Goal: Task Accomplishment & Management: Use online tool/utility

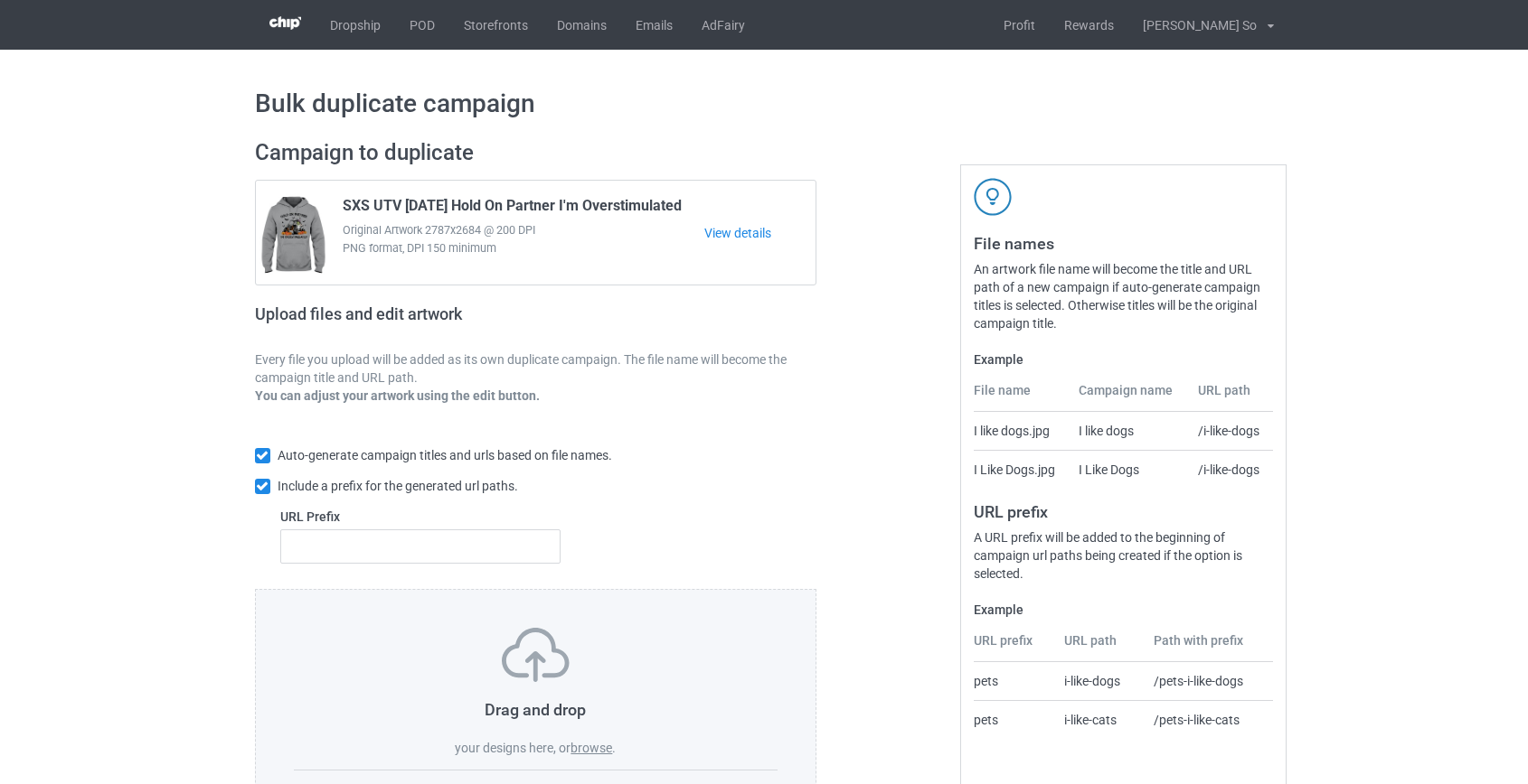
click at [595, 749] on label "browse" at bounding box center [591, 748] width 42 height 14
click at [0, 0] on input "browse" at bounding box center [0, 0] width 0 height 0
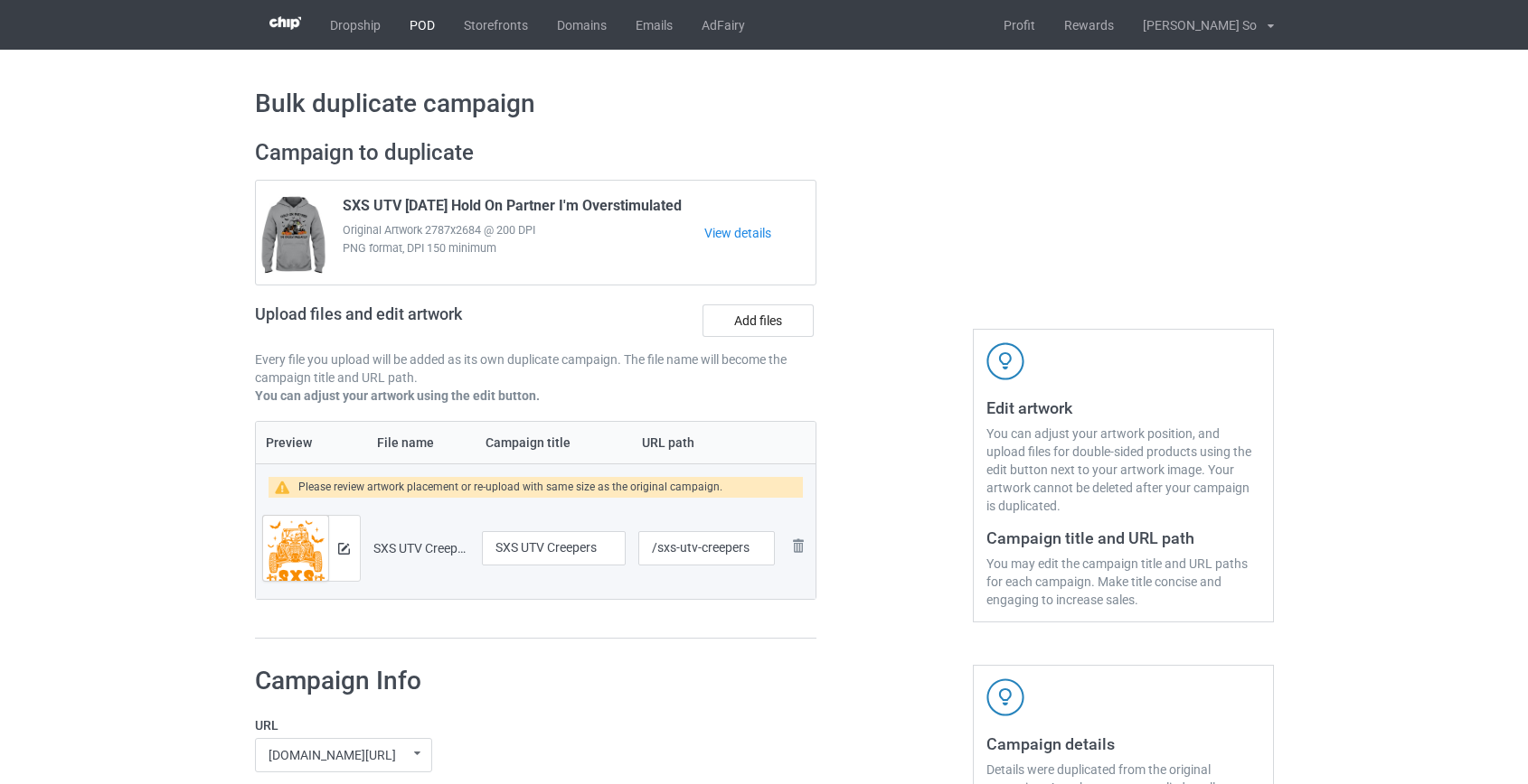
click at [428, 23] on link "POD" at bounding box center [422, 25] width 54 height 50
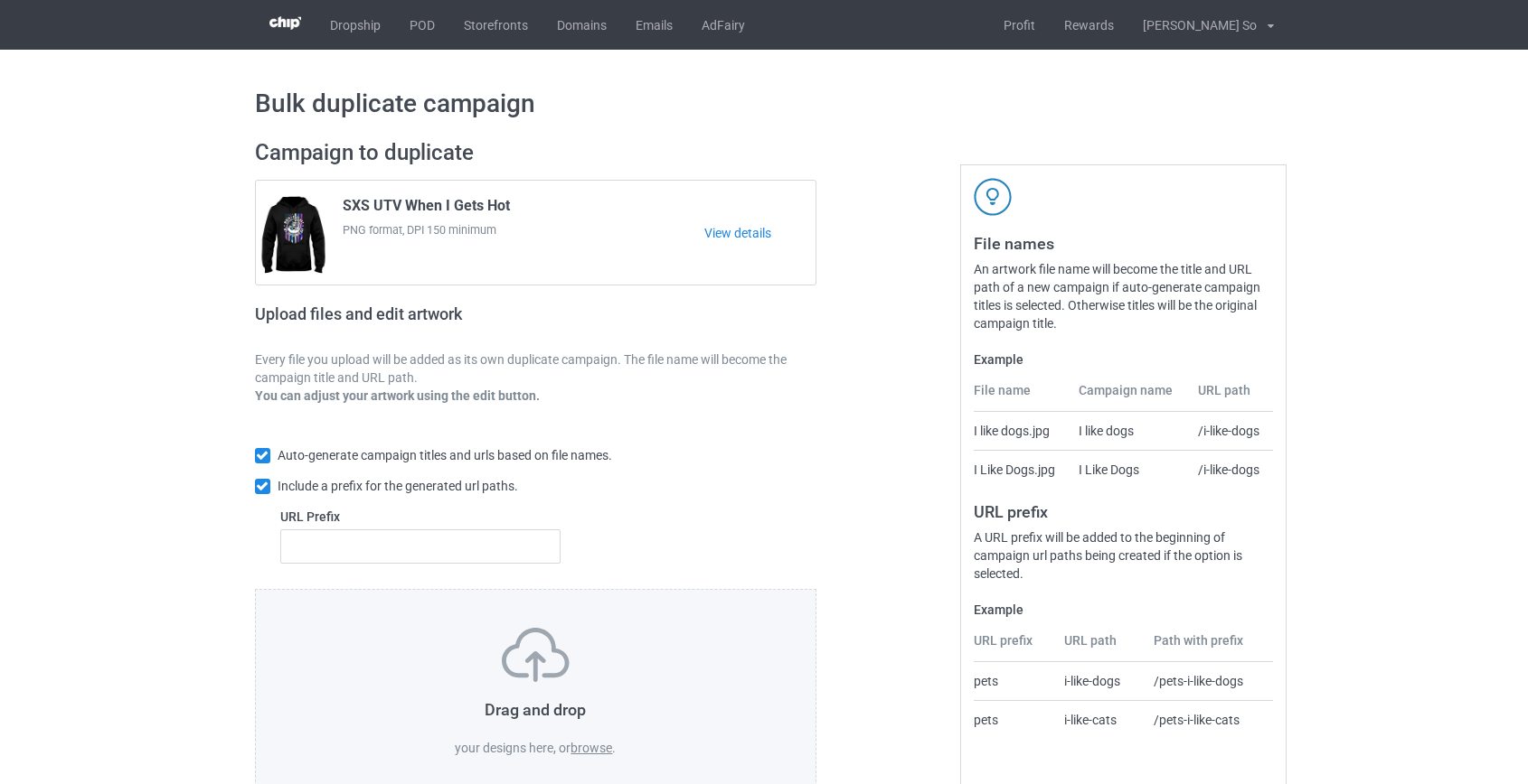
click at [587, 749] on label "browse" at bounding box center [591, 748] width 42 height 14
click at [0, 0] on input "browse" at bounding box center [0, 0] width 0 height 0
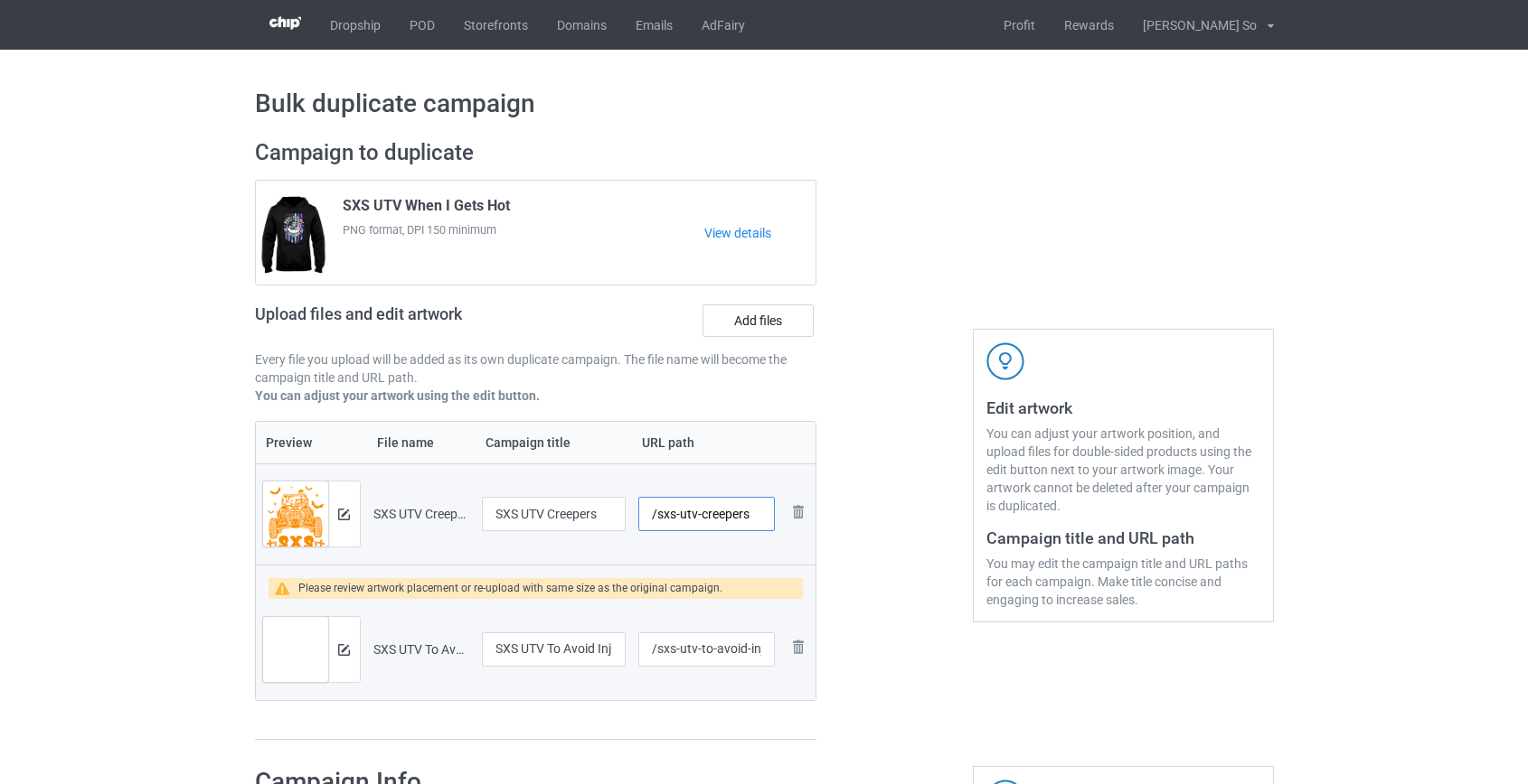
click at [683, 513] on input "/sxs-utv-creepers" at bounding box center [706, 514] width 135 height 34
type input "/sxs-creepers"
click at [687, 650] on input "/sxs-utv-to-avoid-injury" at bounding box center [706, 650] width 135 height 34
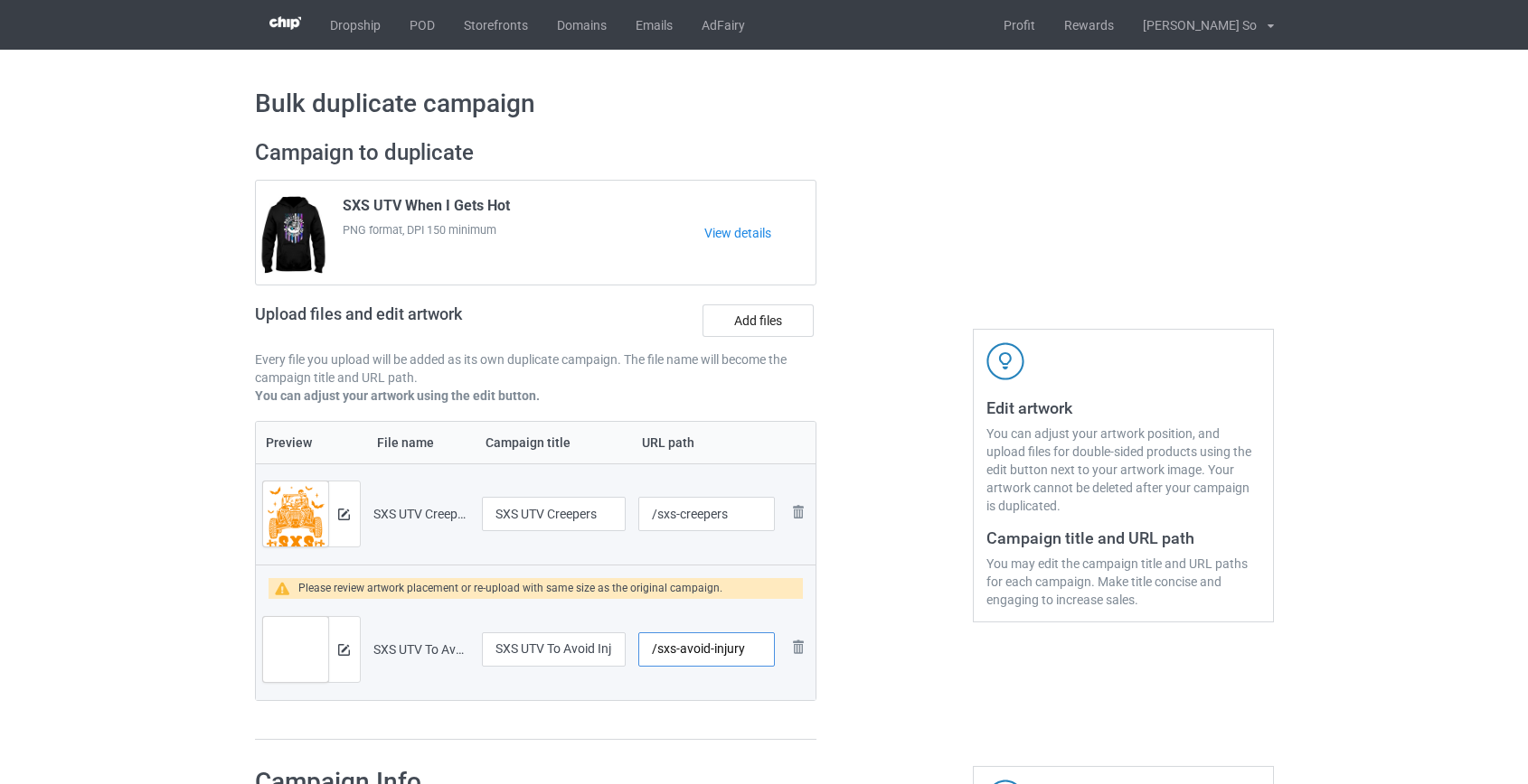
drag, startPoint x: 711, startPoint y: 648, endPoint x: 898, endPoint y: 646, distance: 187.0
click at [898, 646] on div "Campaign to duplicate SXS UTV When I Gets Hot PNG format, DPI 150 minimum View …" at bounding box center [764, 440] width 1045 height 627
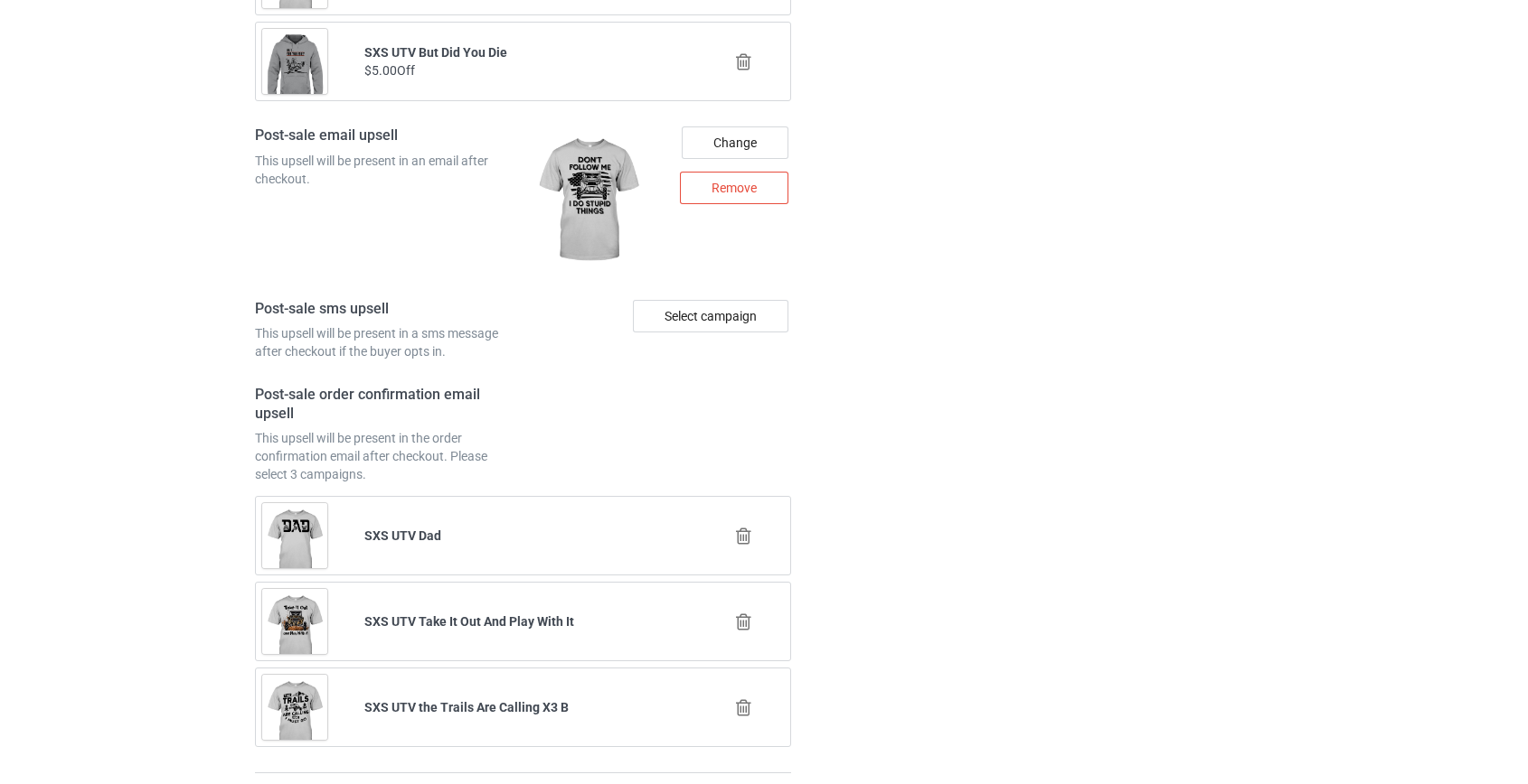
scroll to position [2637, 0]
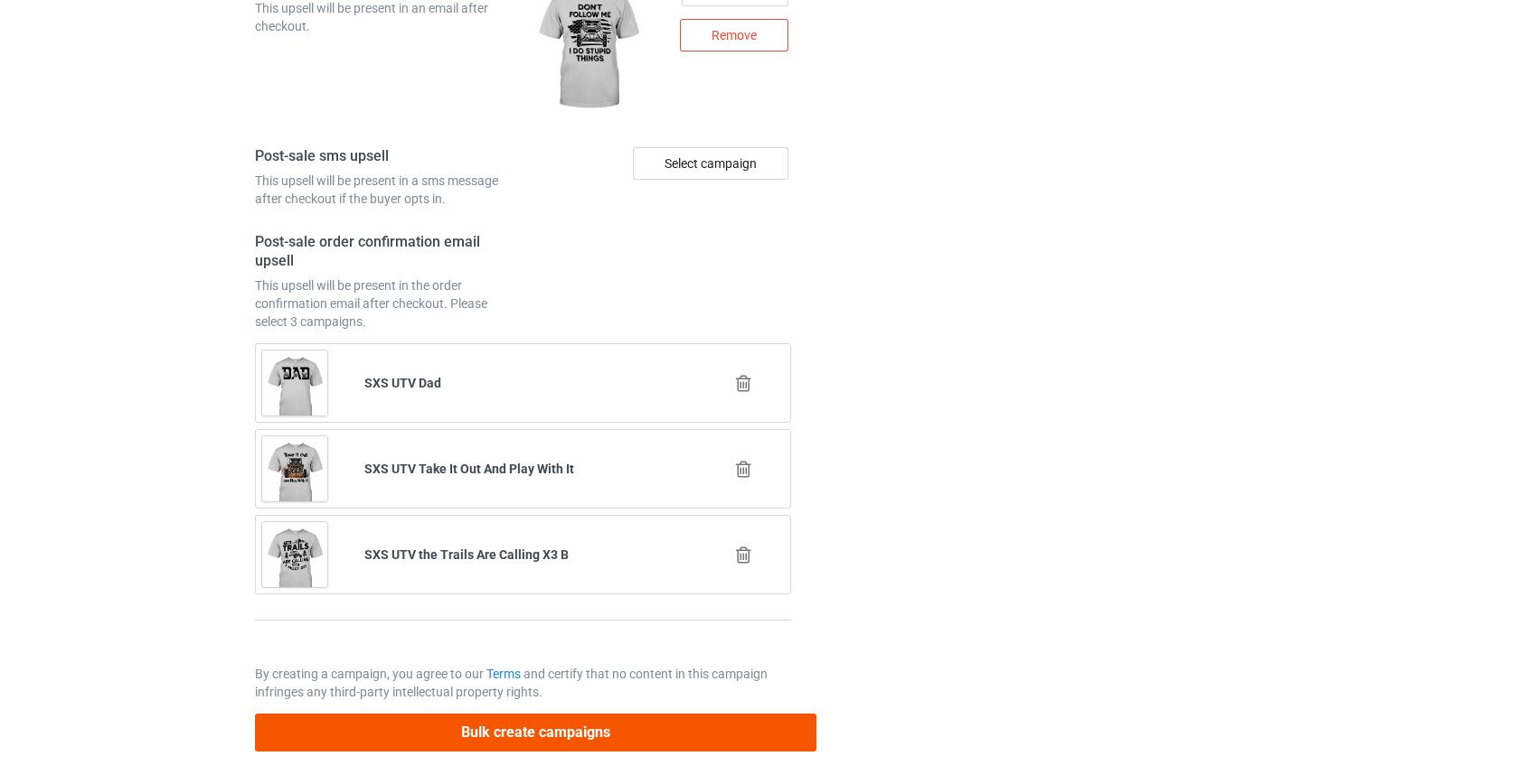
type input "/sxs-avoid"
click at [527, 723] on button "Bulk create campaigns" at bounding box center [536, 732] width 562 height 37
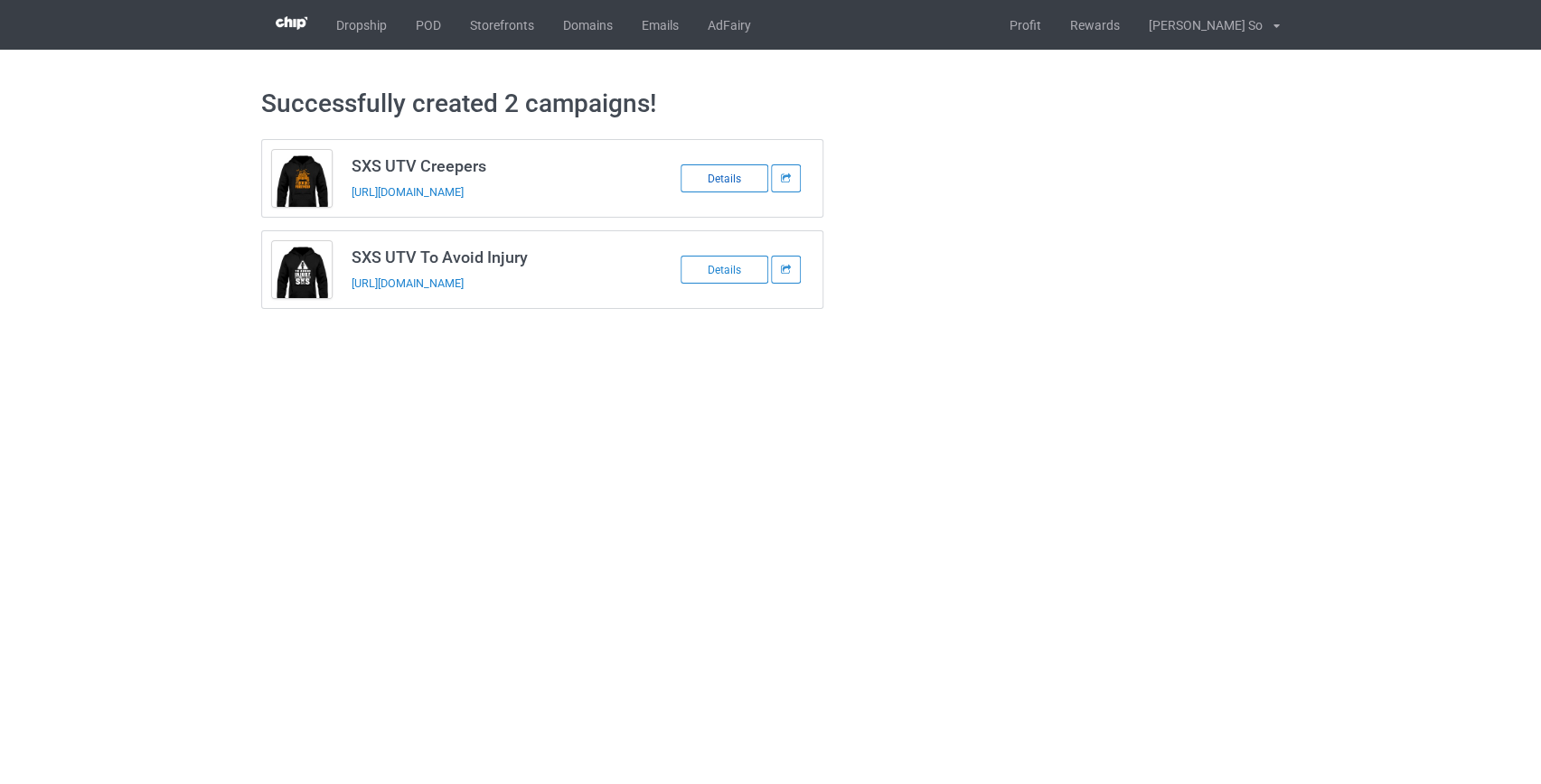
click at [744, 175] on div "Details" at bounding box center [725, 179] width 88 height 28
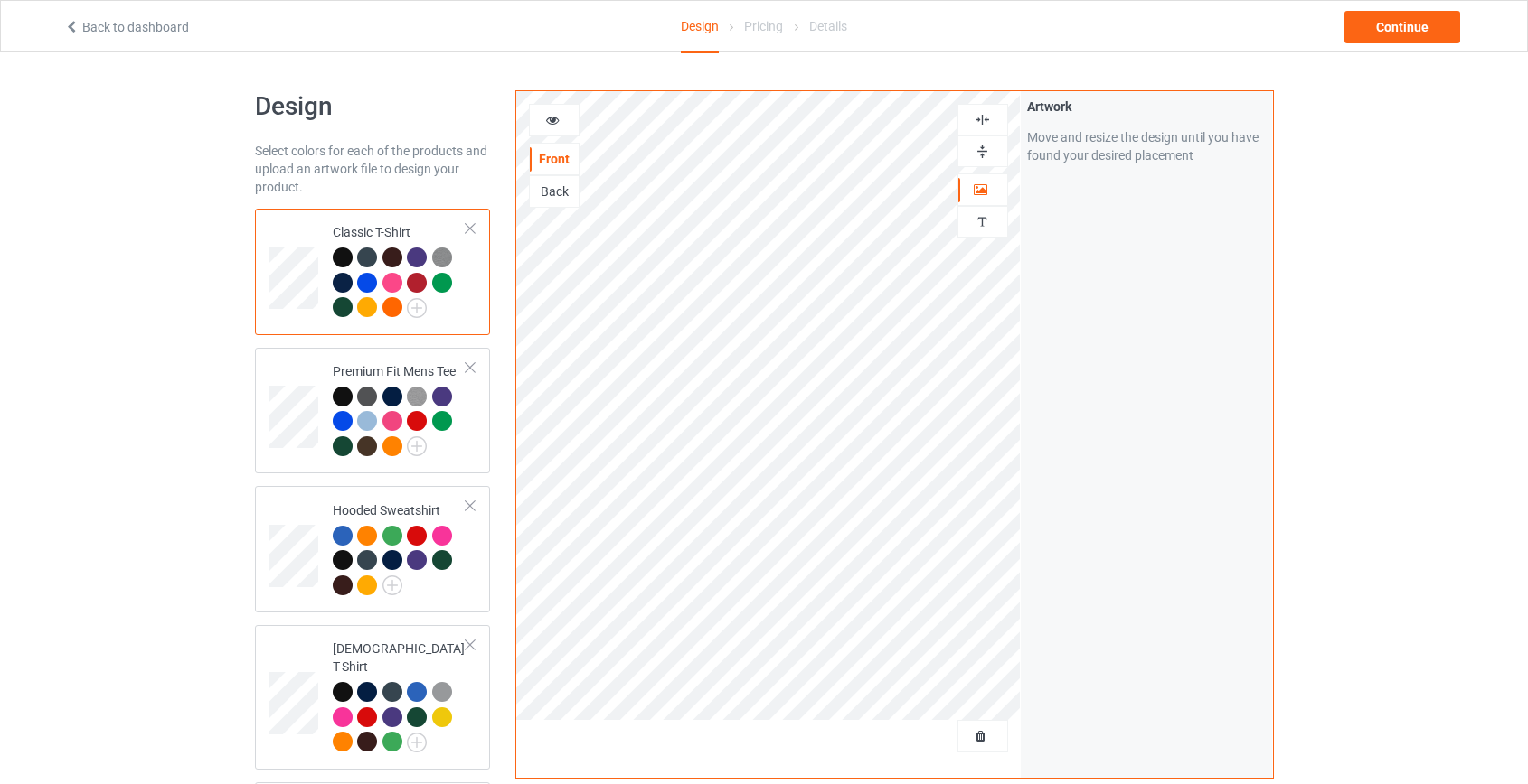
click at [988, 114] on img at bounding box center [982, 120] width 17 height 17
click at [1393, 22] on div "Continue" at bounding box center [1402, 26] width 115 height 32
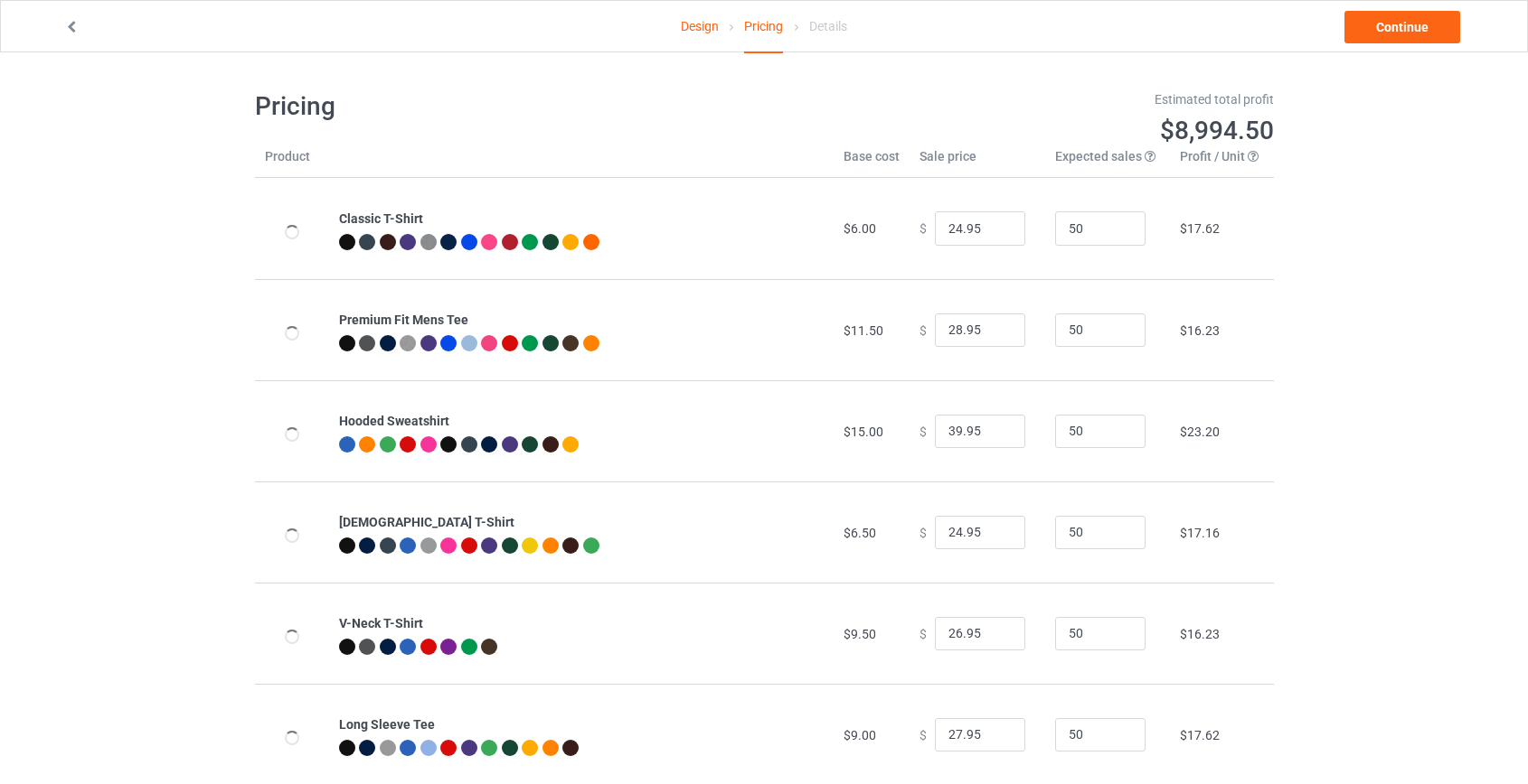
click at [1424, 1] on div "Design Pricing Details Continue" at bounding box center [764, 26] width 1425 height 51
click at [1421, 22] on link "Continue" at bounding box center [1402, 26] width 115 height 32
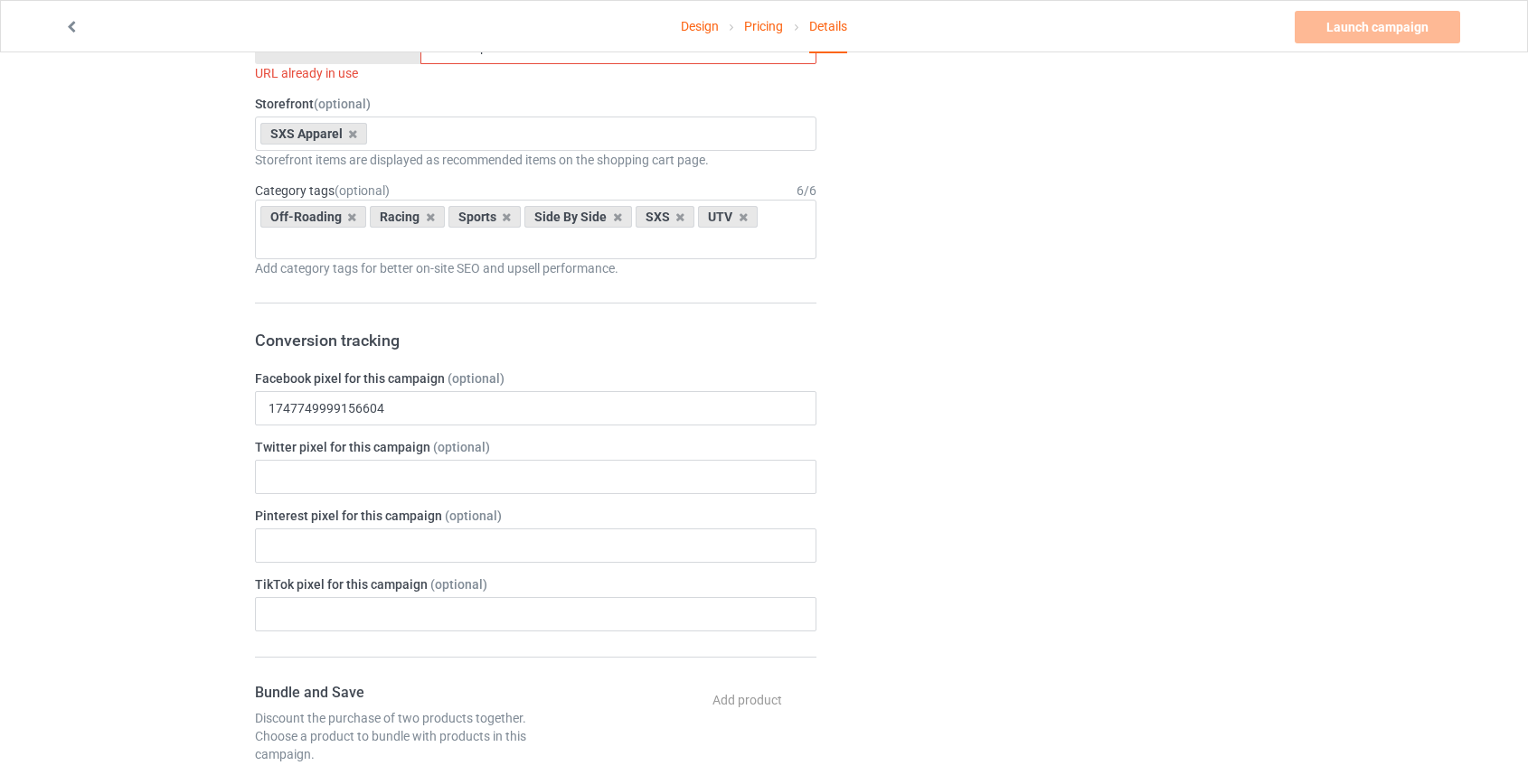
scroll to position [2053, 0]
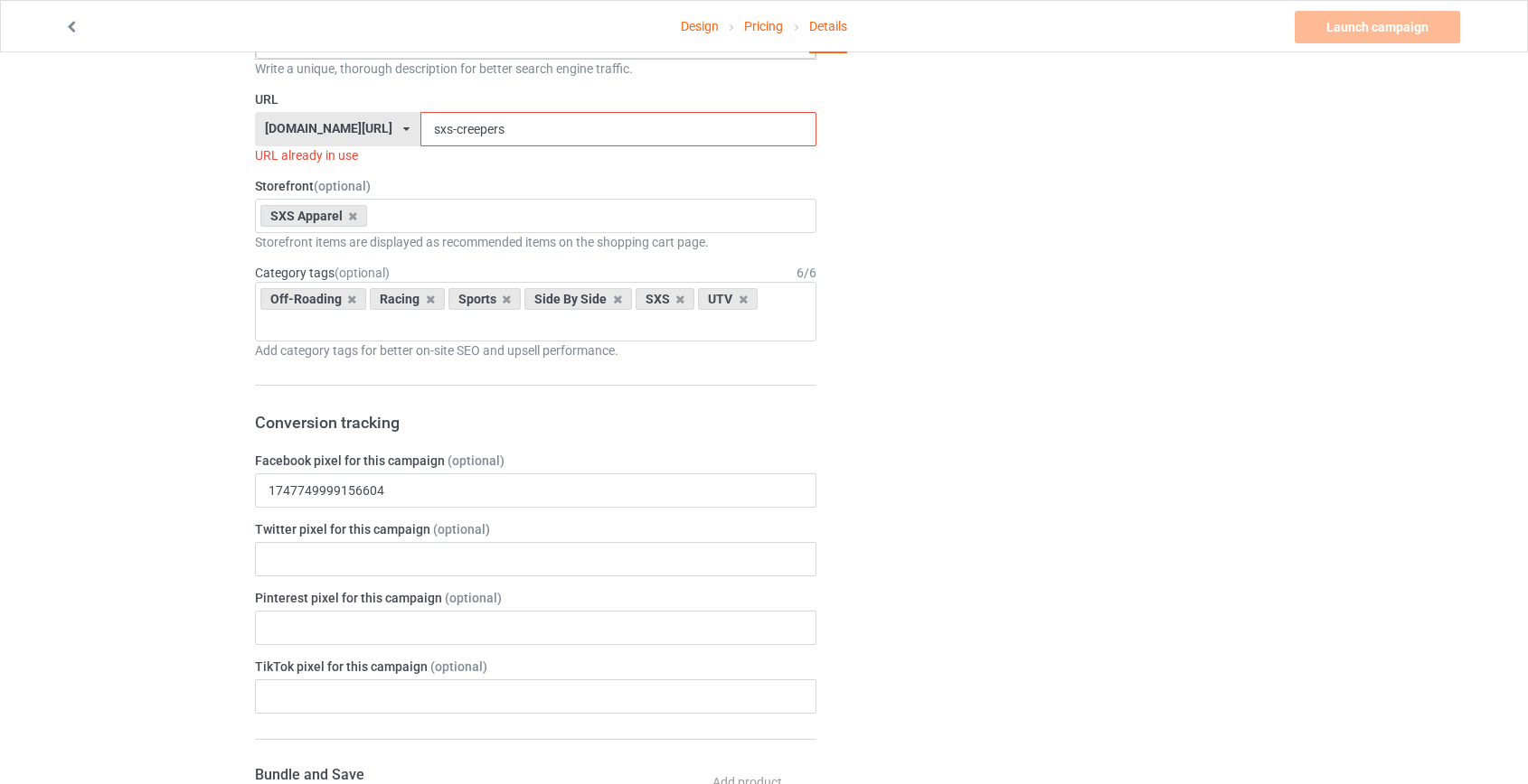
click at [426, 127] on input "sxs-creepers" at bounding box center [618, 129] width 396 height 34
click at [460, 130] on input "sxs-creepers" at bounding box center [618, 129] width 396 height 34
type input "sxs-creeper"
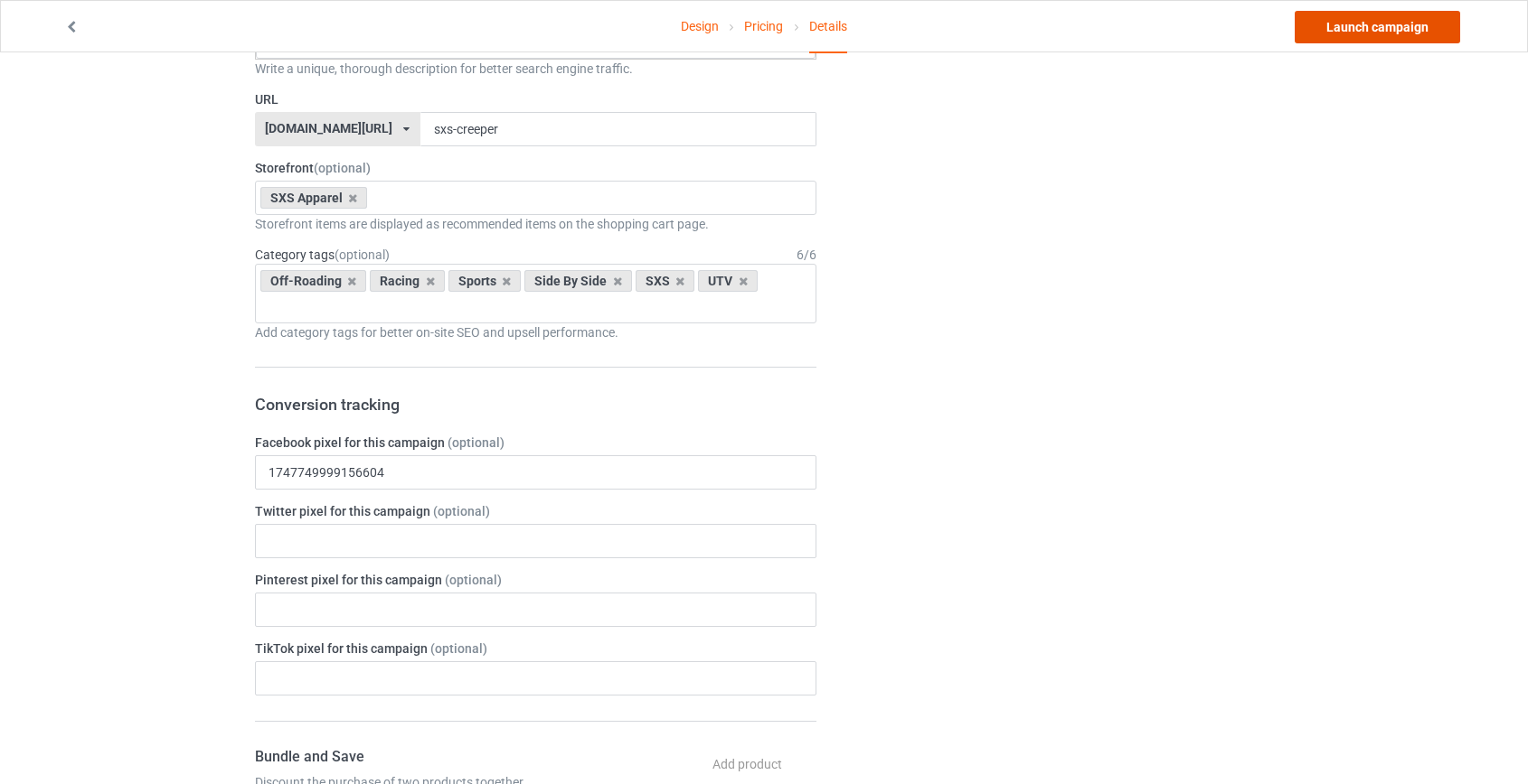
click at [1414, 24] on link "Launch campaign" at bounding box center [1377, 26] width 166 height 32
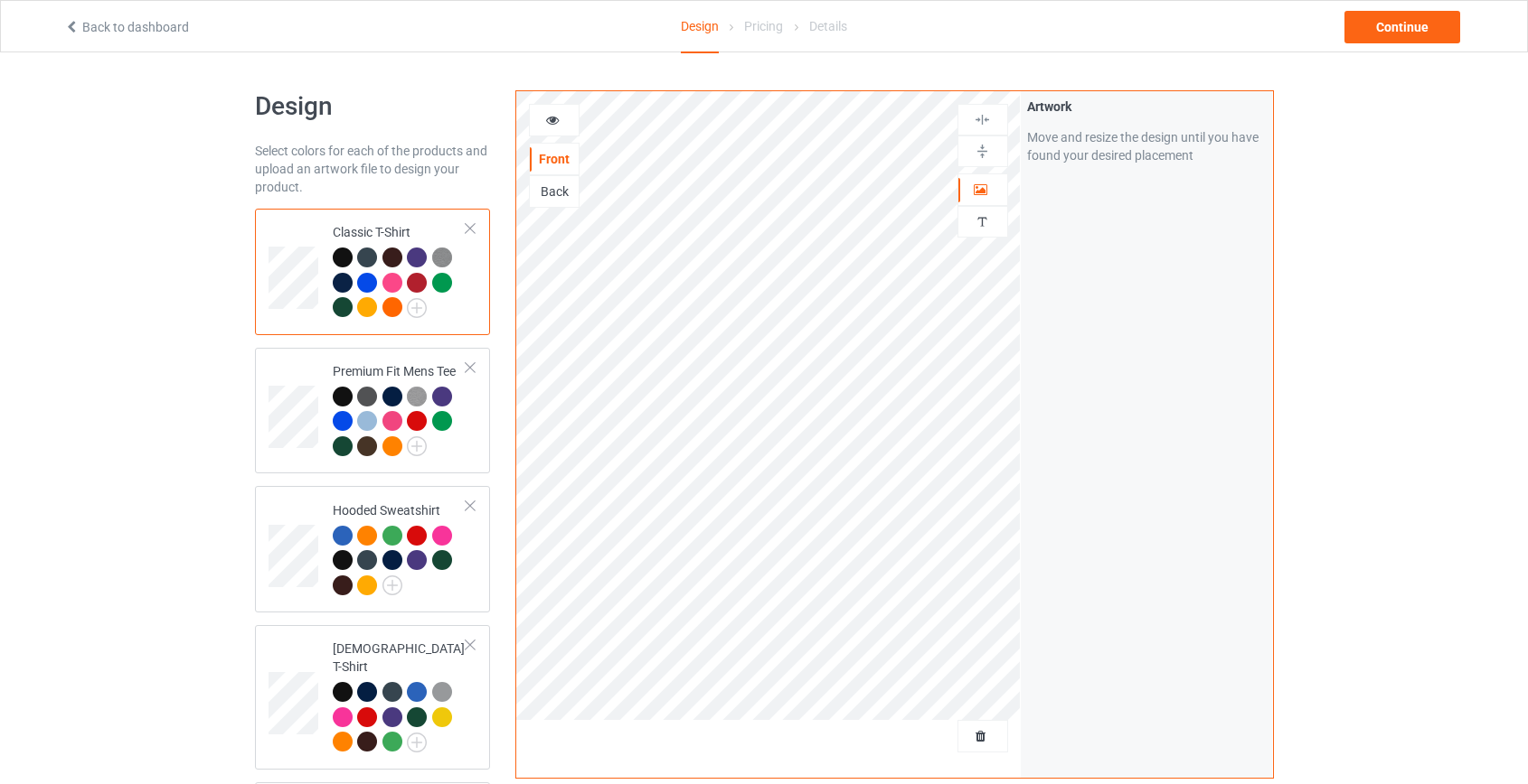
click at [153, 28] on link "Back to dashboard" at bounding box center [127, 26] width 125 height 14
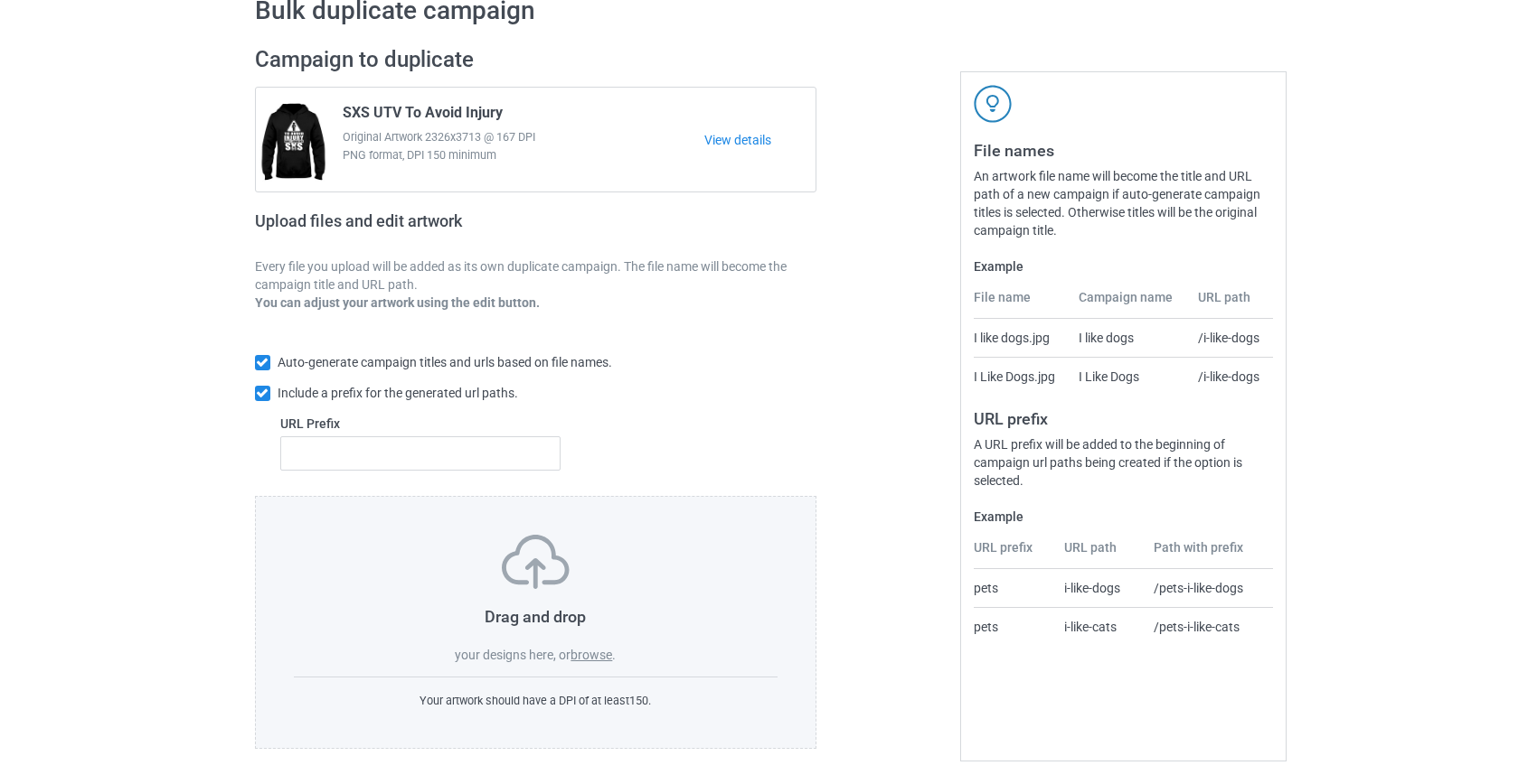
scroll to position [94, 0]
click at [581, 652] on label "browse" at bounding box center [591, 653] width 42 height 14
click at [0, 0] on input "browse" at bounding box center [0, 0] width 0 height 0
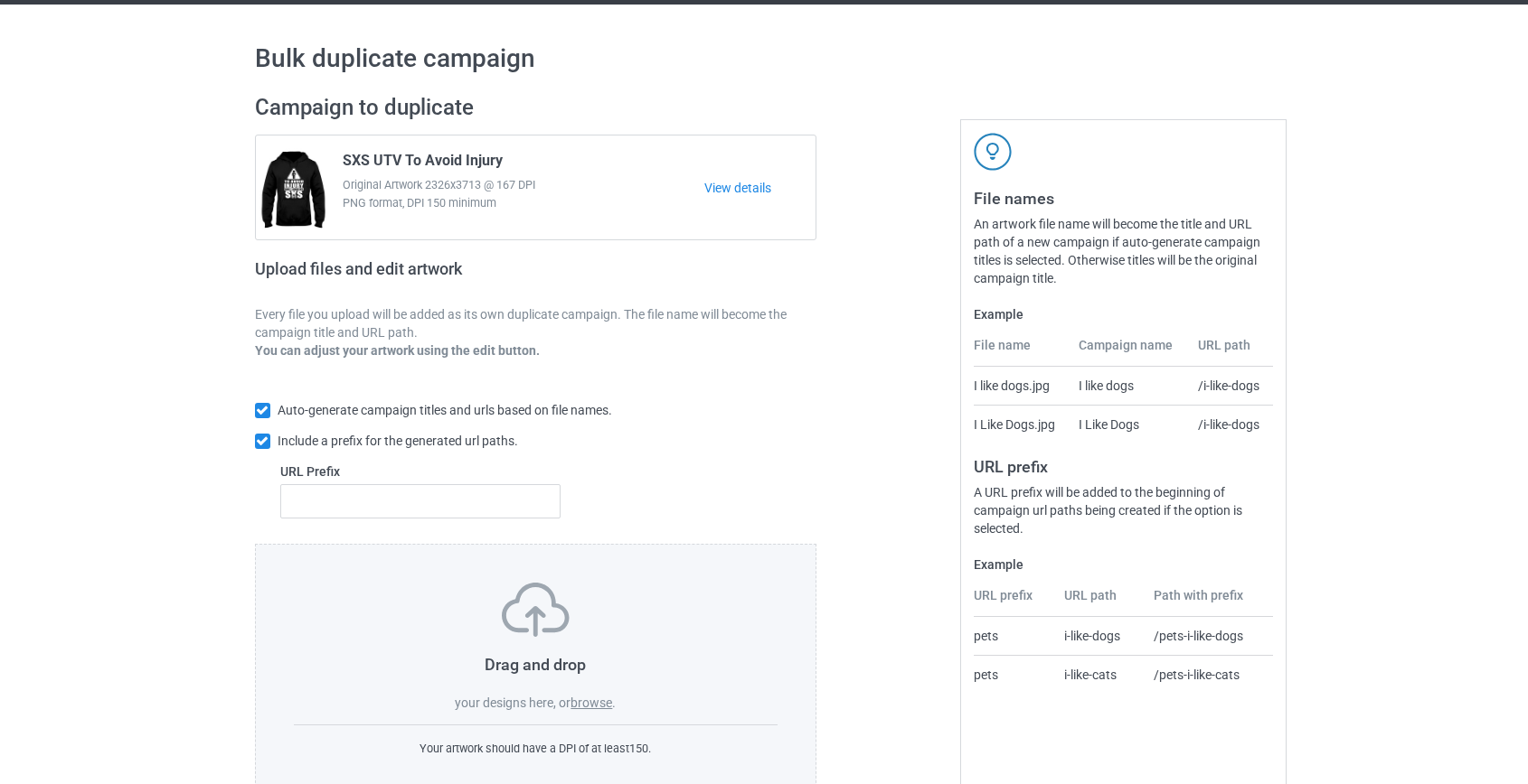
scroll to position [0, 0]
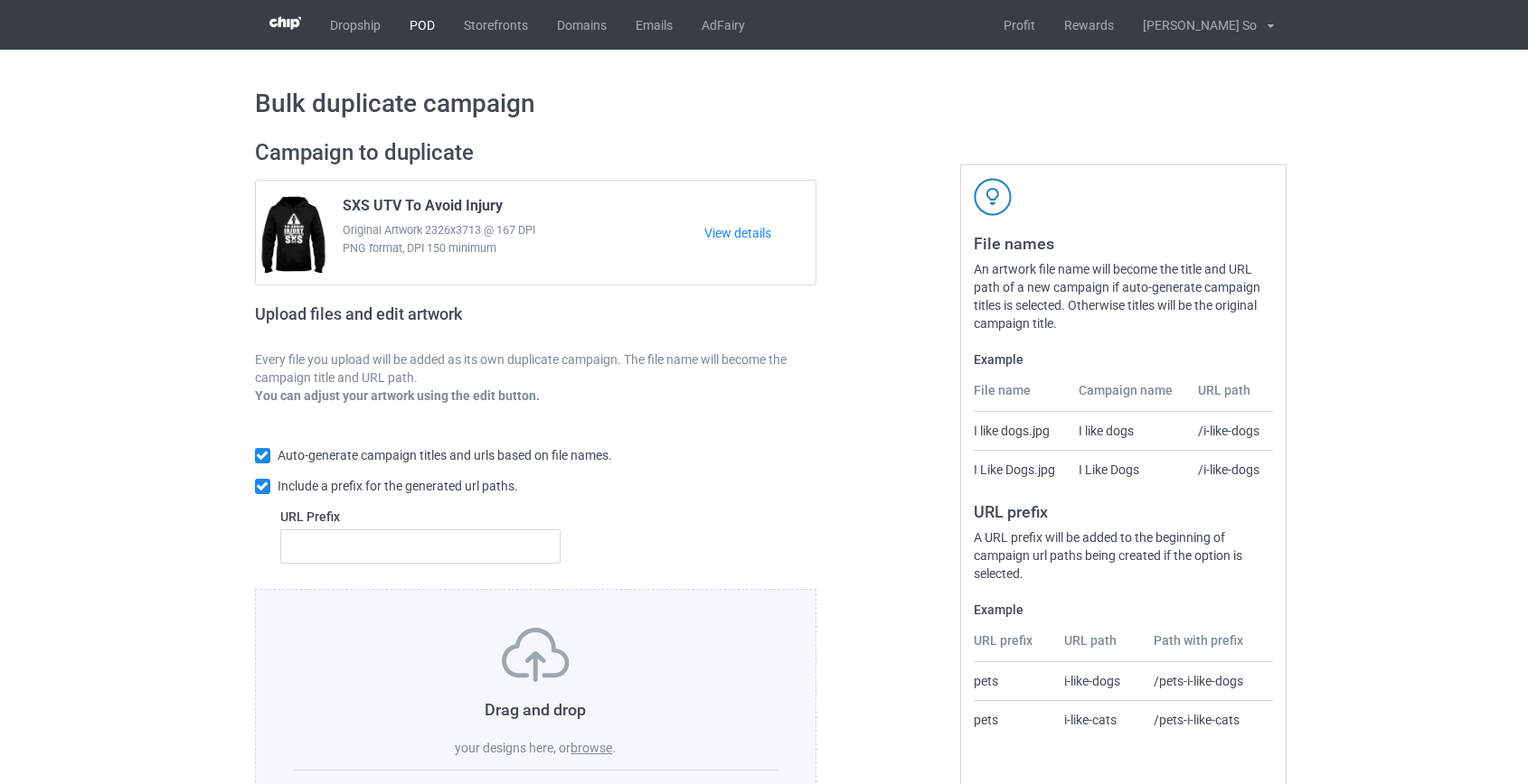
click at [428, 24] on link "POD" at bounding box center [422, 25] width 54 height 50
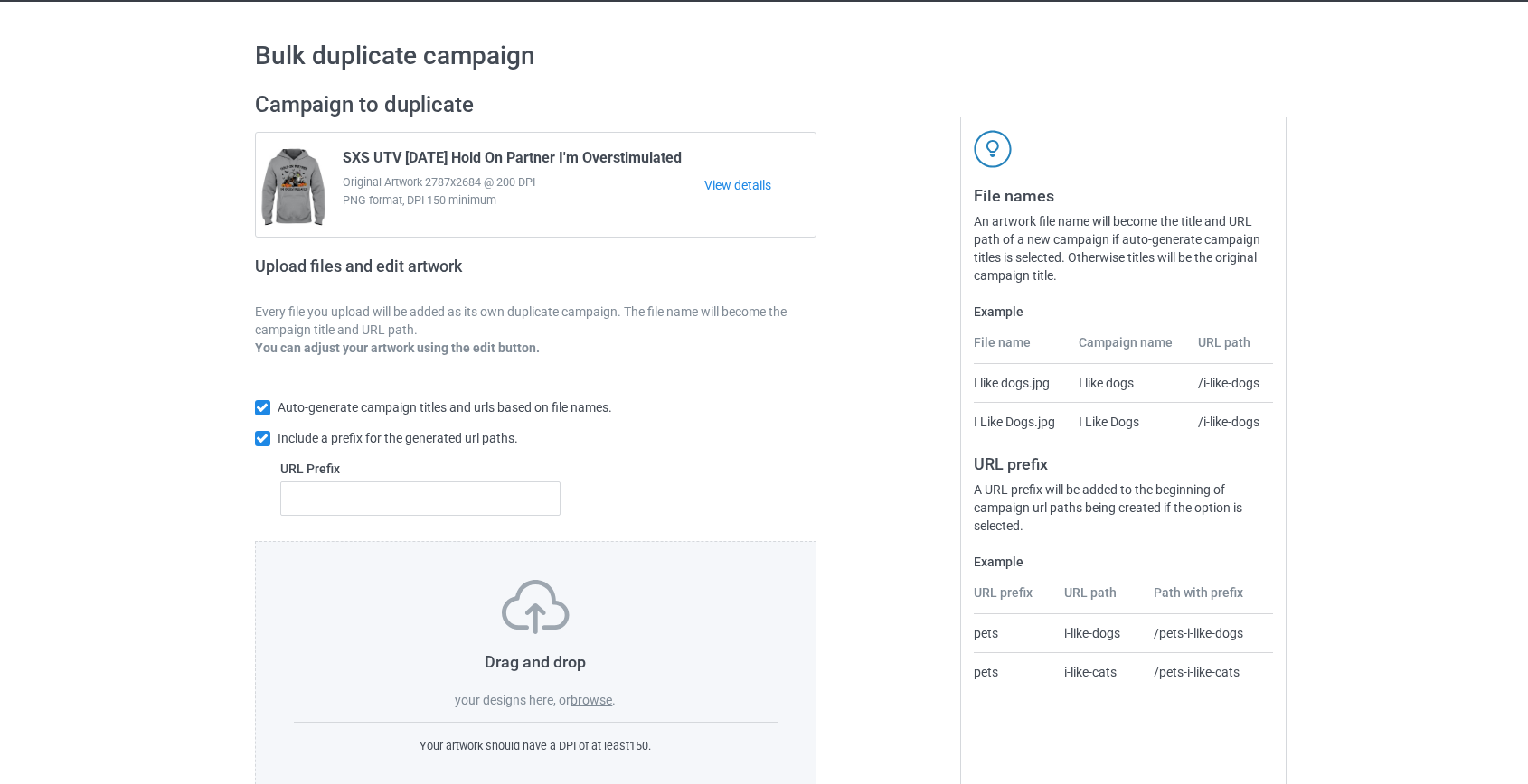
scroll to position [94, 0]
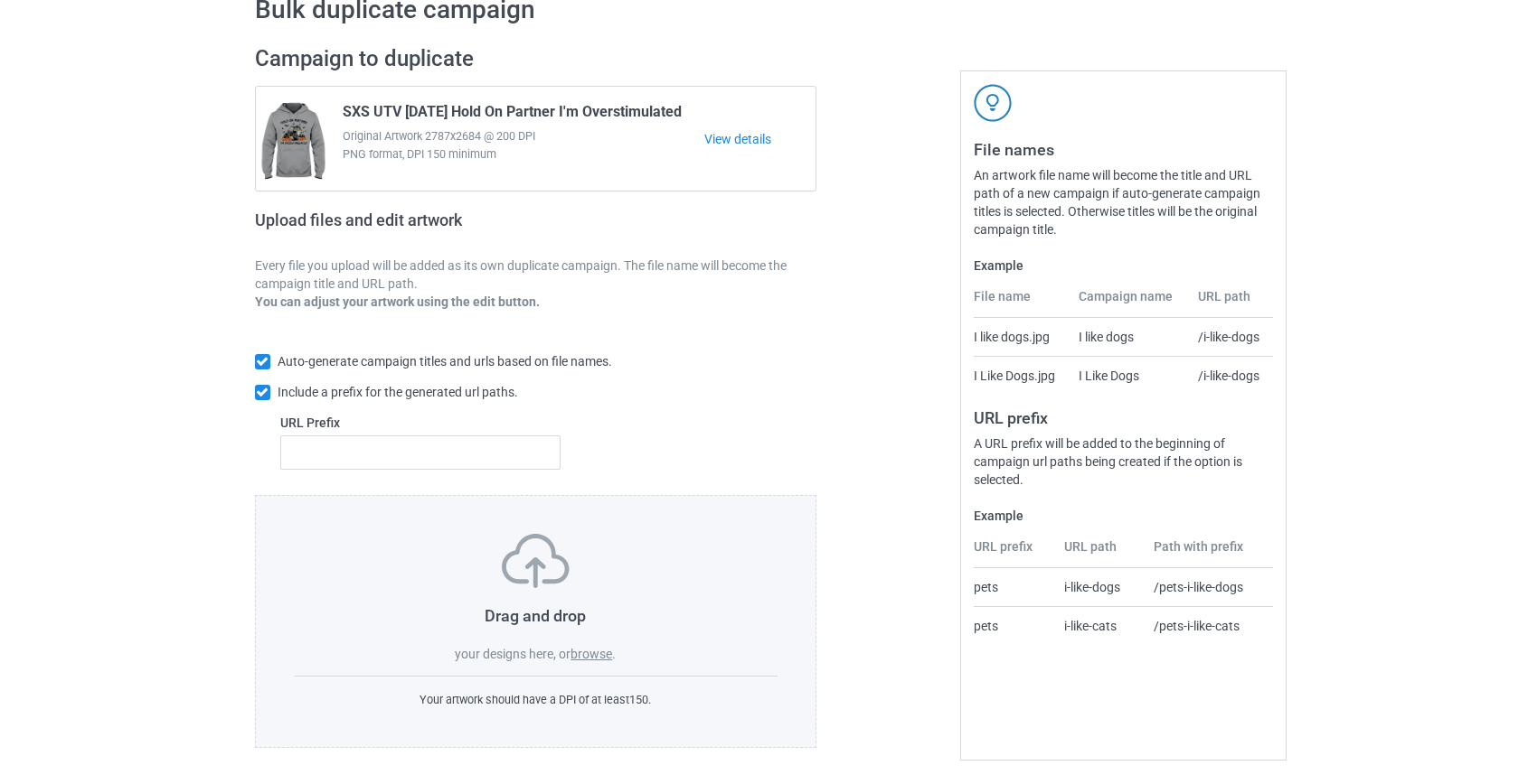
click at [603, 653] on label "browse" at bounding box center [591, 653] width 42 height 14
click at [0, 0] on input "browse" at bounding box center [0, 0] width 0 height 0
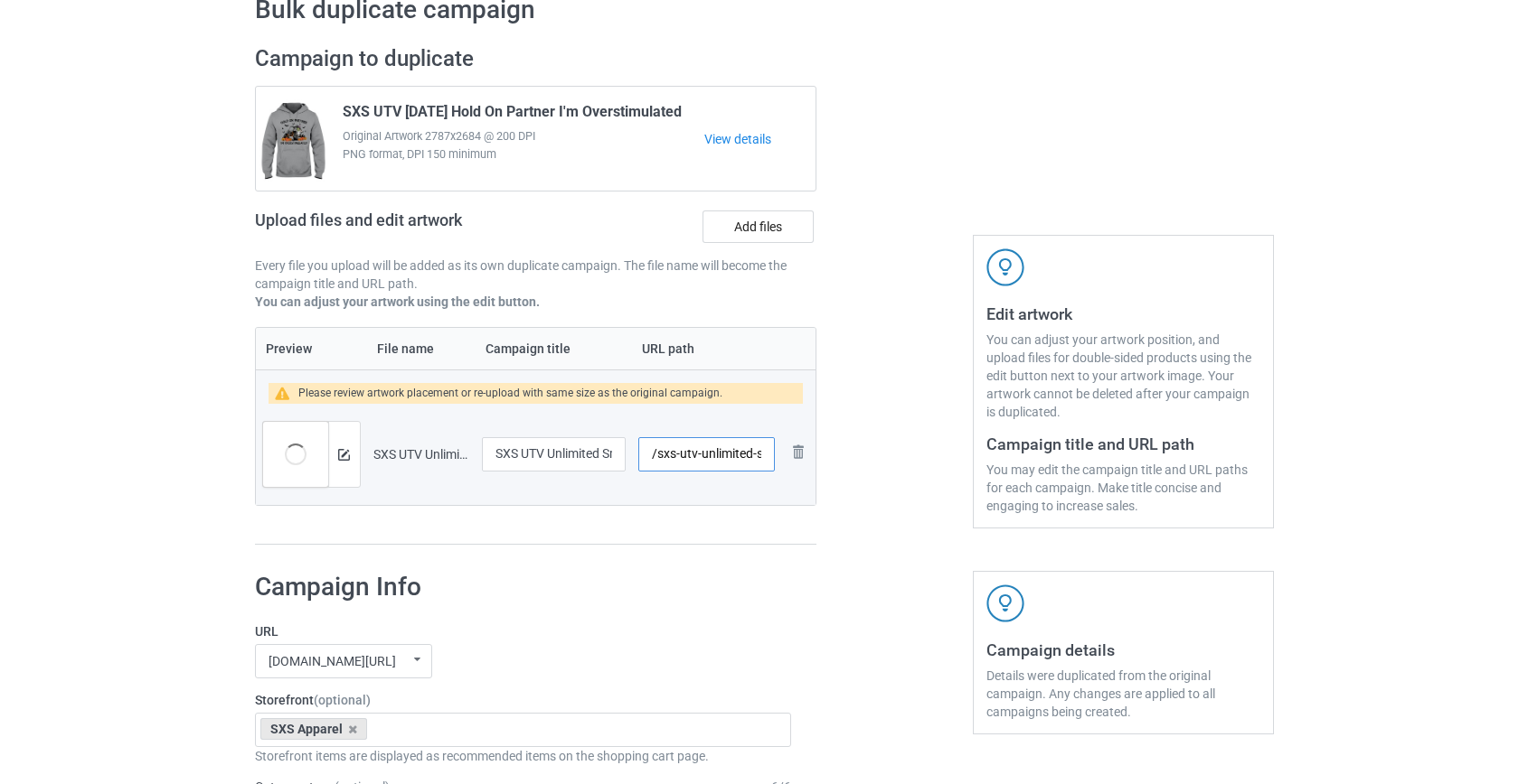
click at [685, 458] on input "/sxs-utv-unlimited-smileage" at bounding box center [706, 454] width 135 height 34
type input "/sxs-smileage"
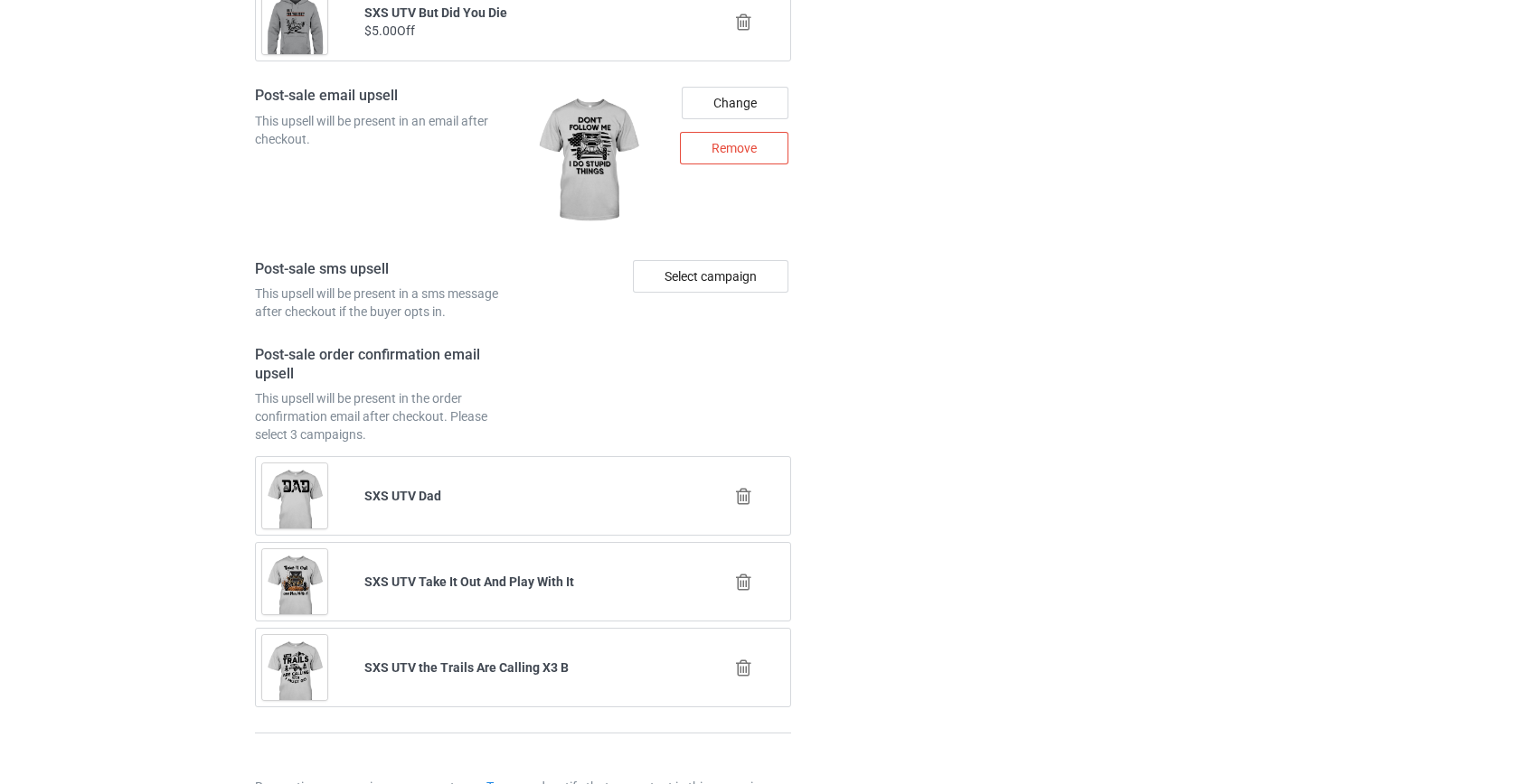
scroll to position [2535, 0]
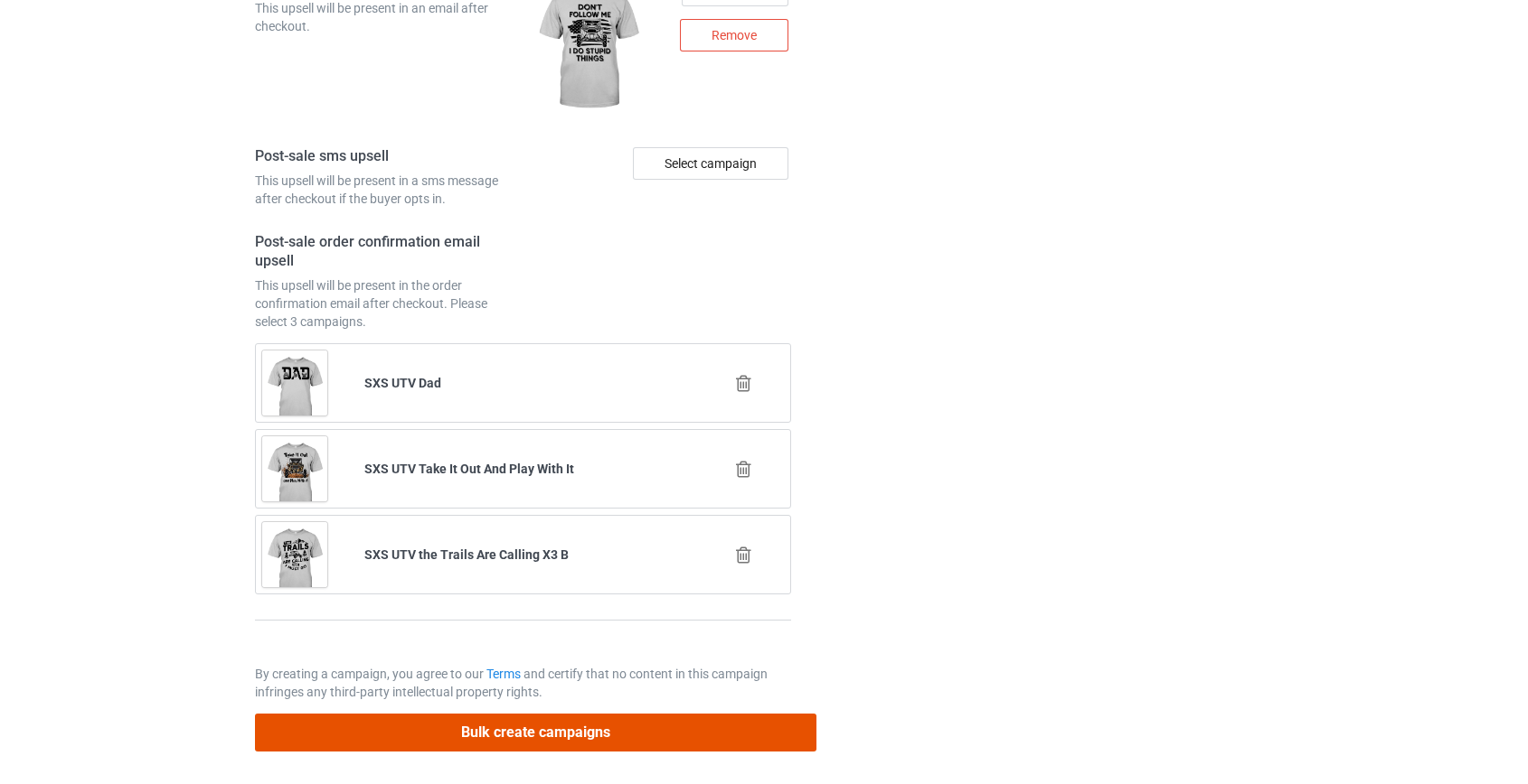
click at [516, 736] on button "Bulk create campaigns" at bounding box center [536, 732] width 562 height 37
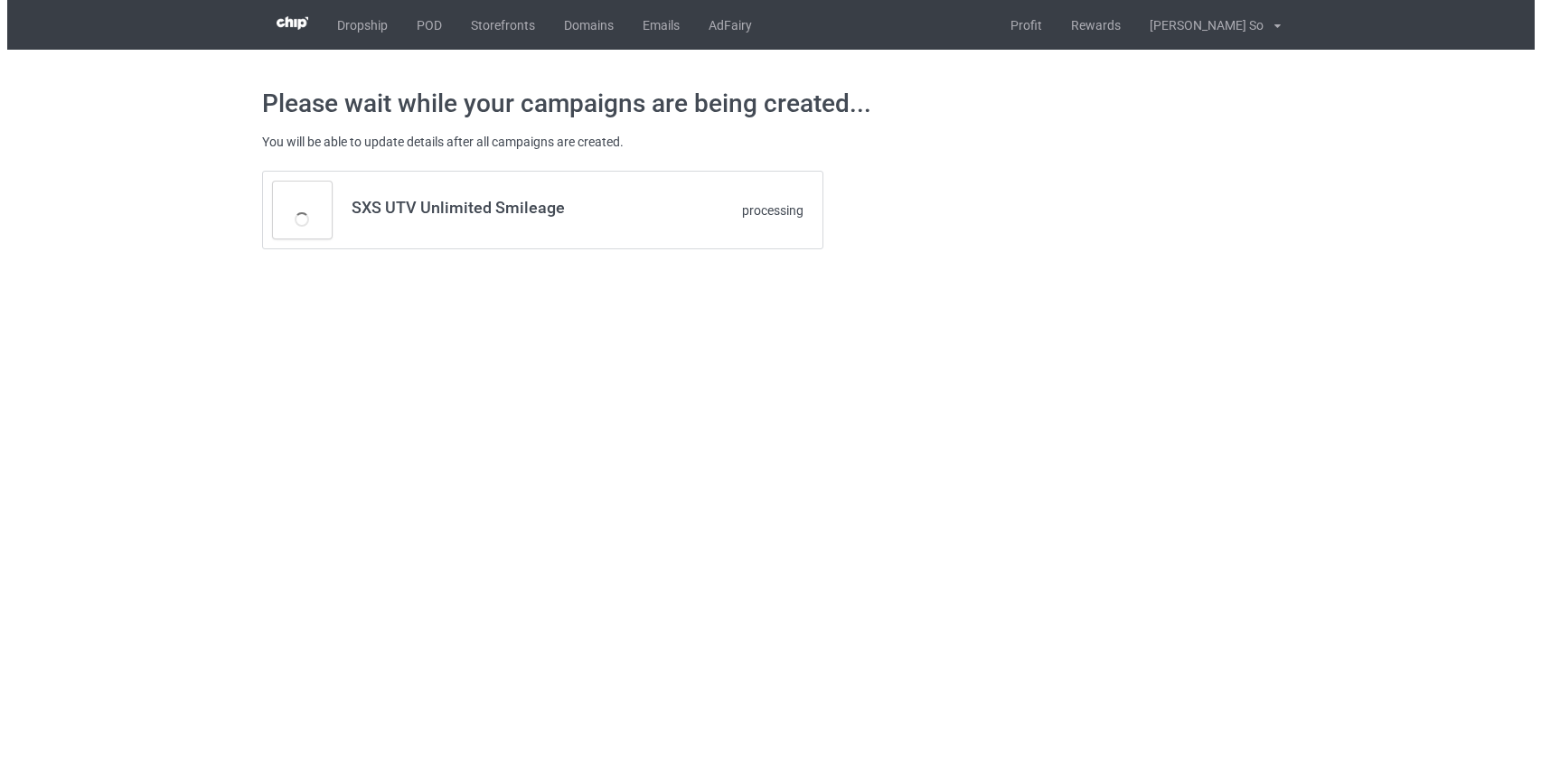
scroll to position [0, 0]
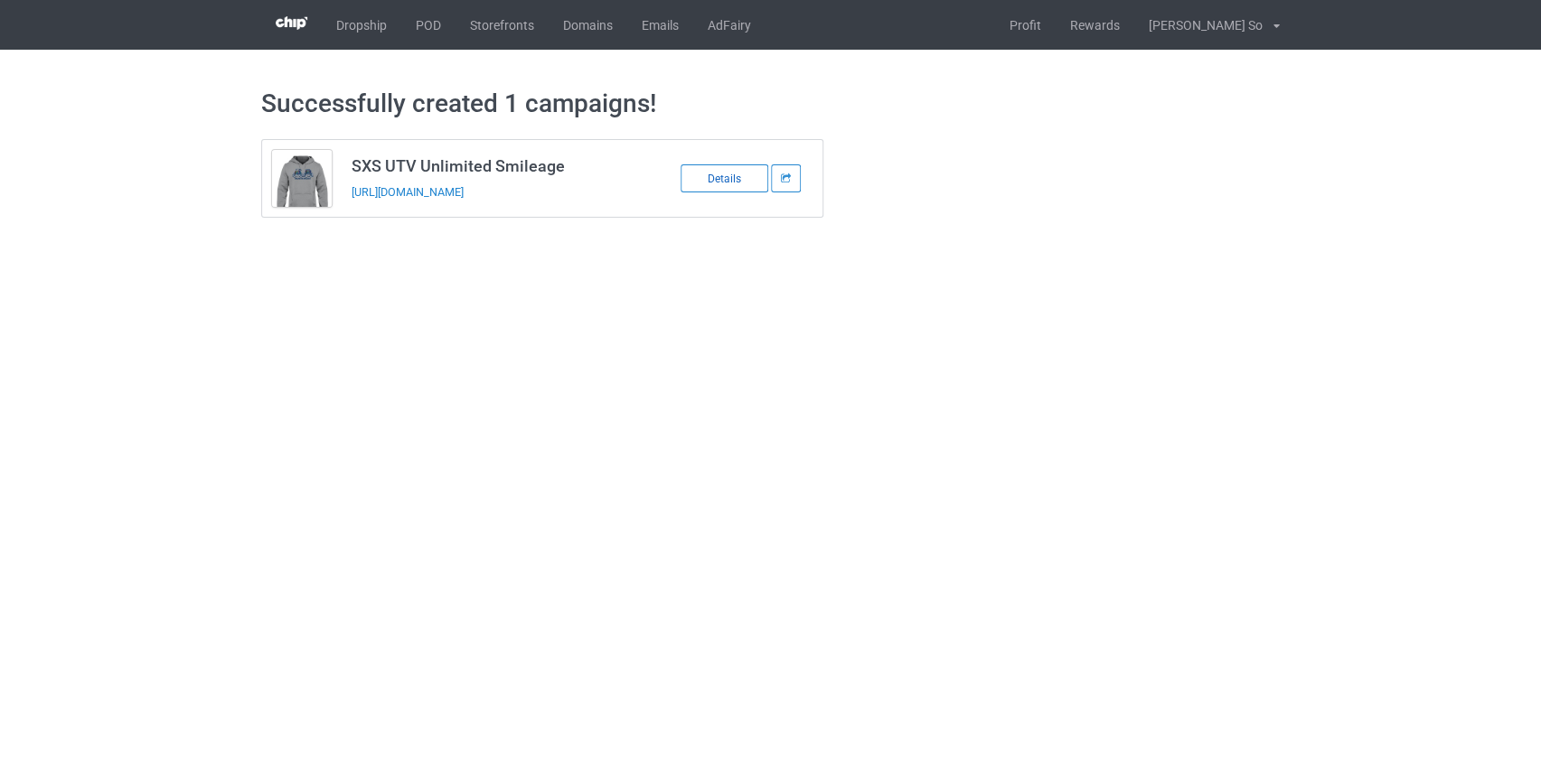
click at [732, 178] on div "Details" at bounding box center [725, 179] width 88 height 28
